Goal: Task Accomplishment & Management: Complete application form

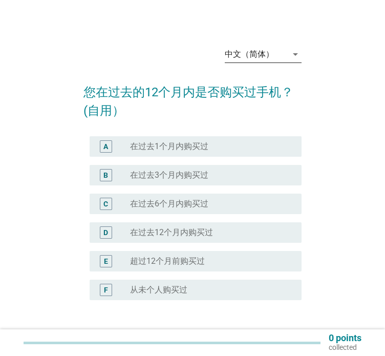
click at [291, 59] on icon "arrow_drop_down" at bounding box center [295, 54] width 12 height 12
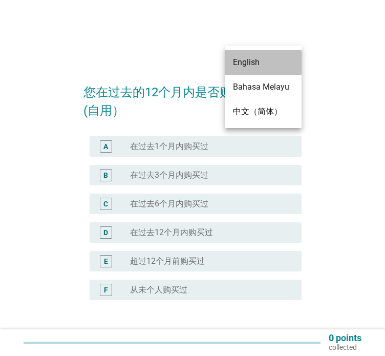
click at [280, 71] on div "English" at bounding box center [263, 62] width 60 height 25
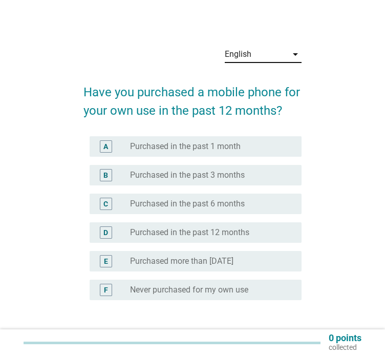
click at [106, 231] on div "D" at bounding box center [105, 232] width 5 height 11
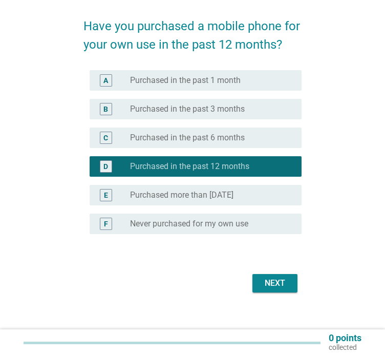
scroll to position [70, 0]
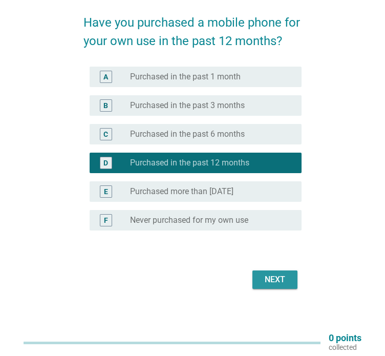
click at [289, 275] on button "Next" at bounding box center [274, 279] width 45 height 18
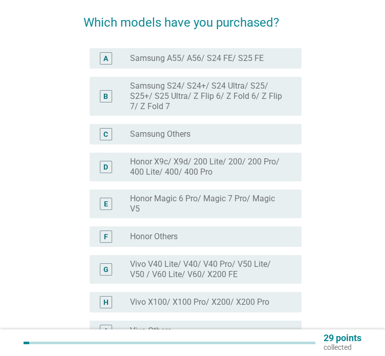
scroll to position [0, 0]
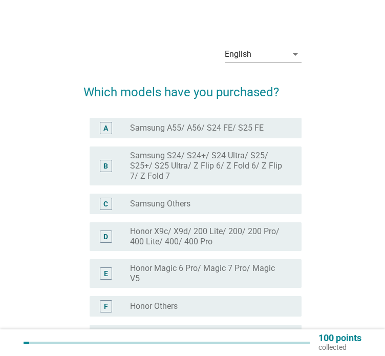
click at [101, 165] on div "B" at bounding box center [106, 166] width 12 height 12
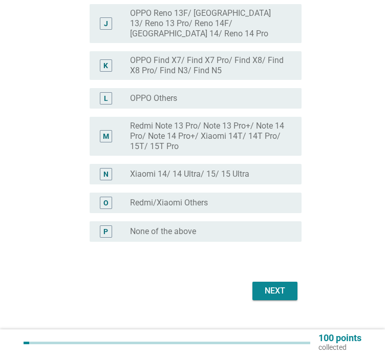
scroll to position [415, 0]
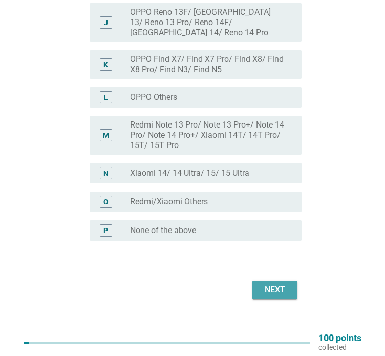
click at [266, 283] on div "Next" at bounding box center [274, 289] width 29 height 12
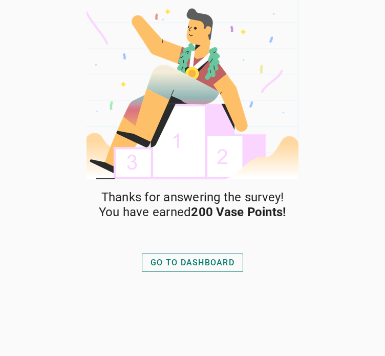
click at [213, 259] on div "GO TO DASHBOARD" at bounding box center [192, 262] width 84 height 12
